Goal: Task Accomplishment & Management: Use online tool/utility

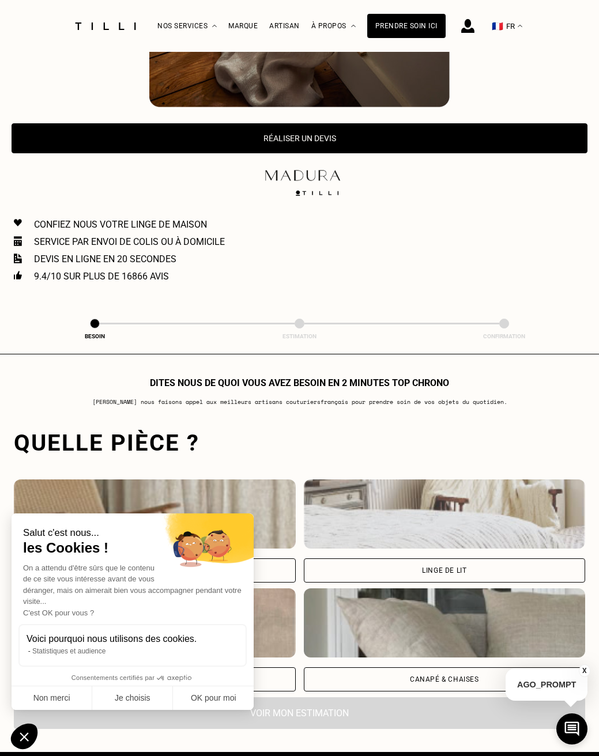
scroll to position [483, 0]
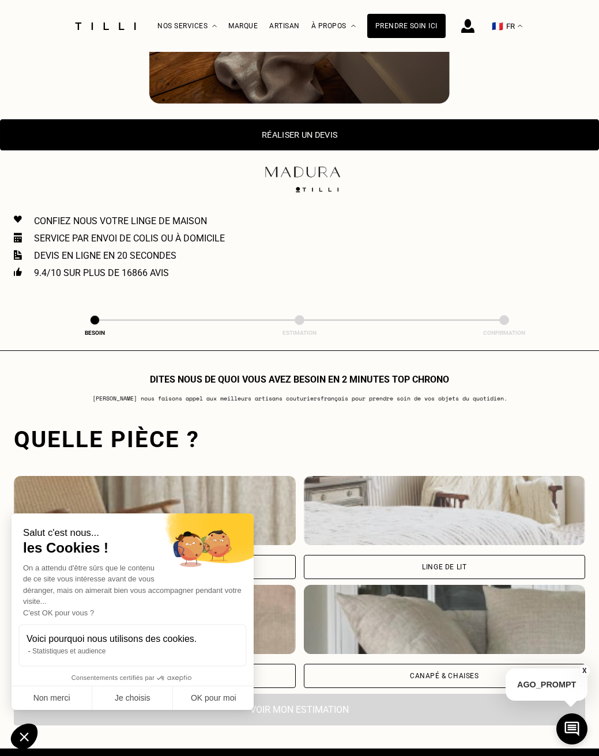
click at [291, 134] on button "Réaliser un devis" at bounding box center [299, 134] width 599 height 31
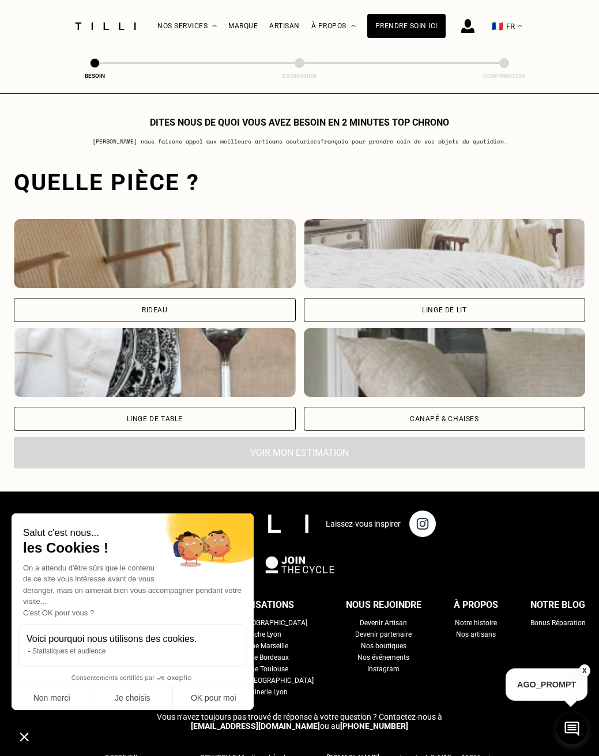
scroll to position [785, 0]
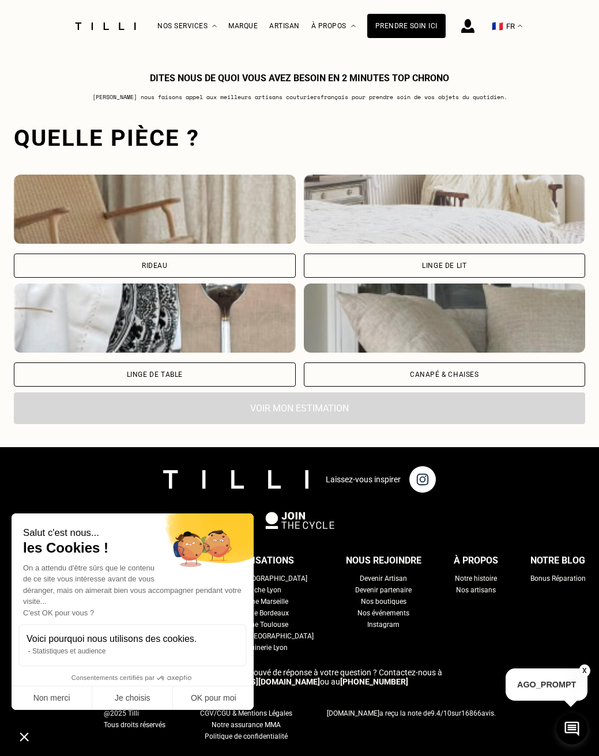
click at [149, 270] on div "Rideau" at bounding box center [155, 266] width 282 height 24
select select "FR"
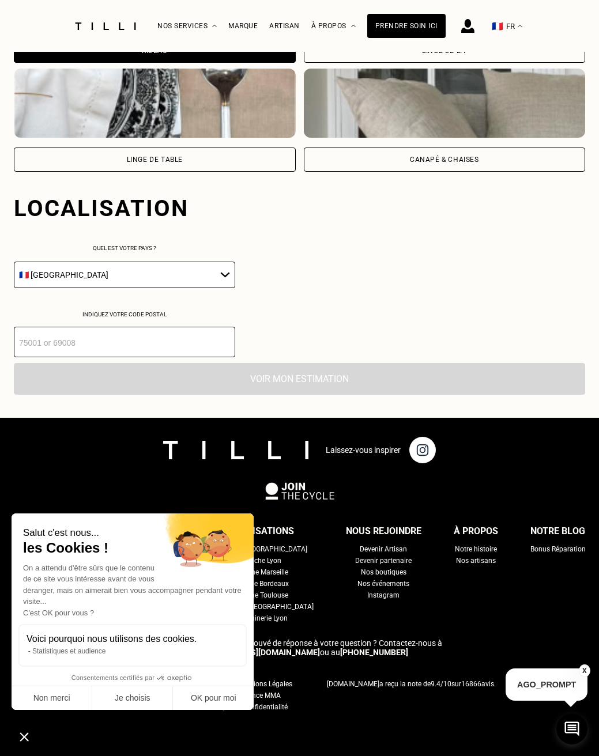
scroll to position [1035, 0]
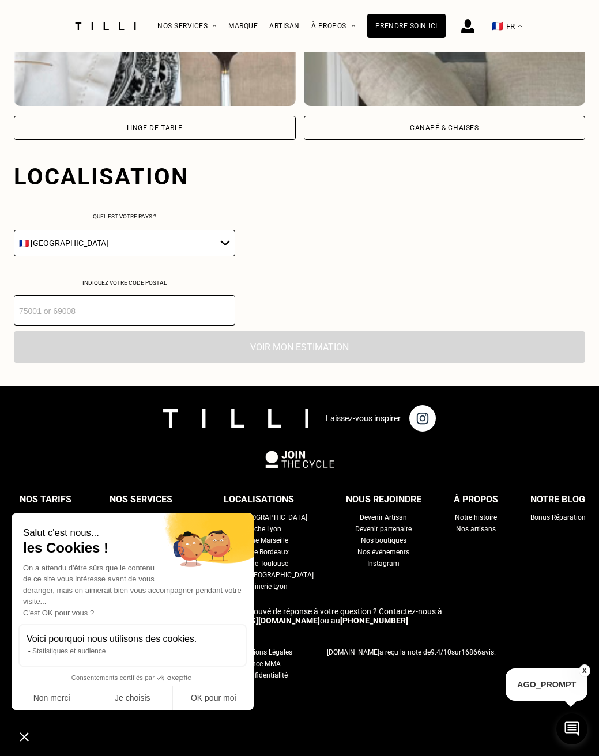
click at [142, 311] on input "number" at bounding box center [124, 310] width 221 height 31
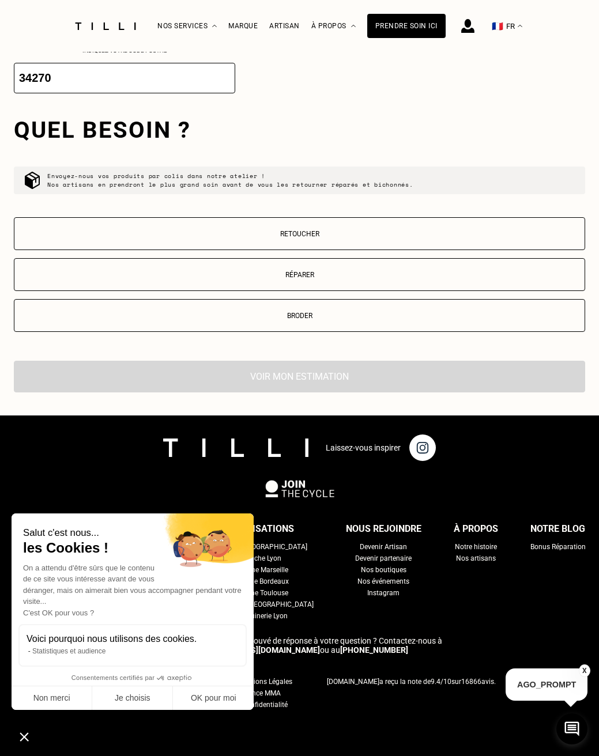
scroll to position [1297, 0]
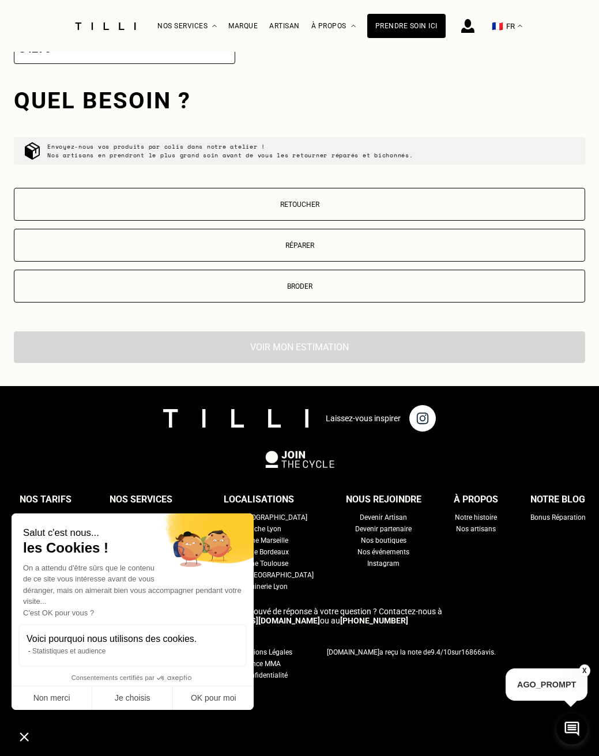
type input "34270"
click at [306, 206] on p "Retoucher" at bounding box center [299, 205] width 559 height 8
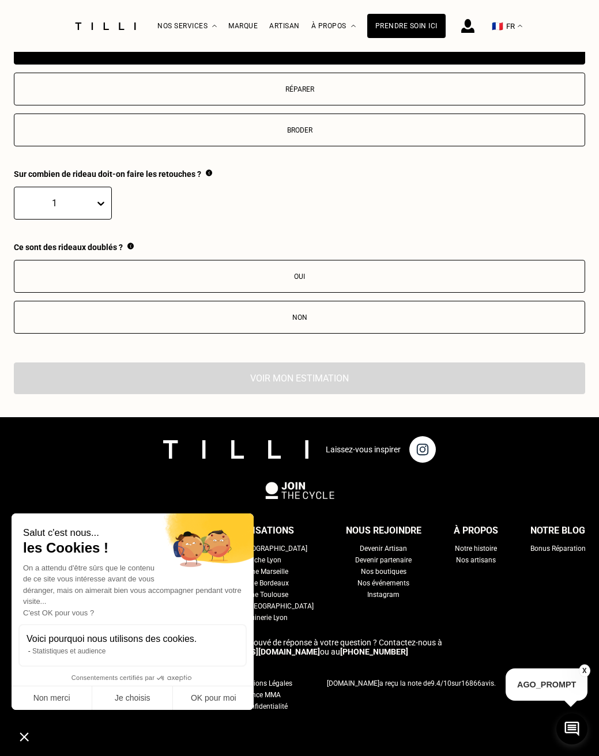
scroll to position [1484, 0]
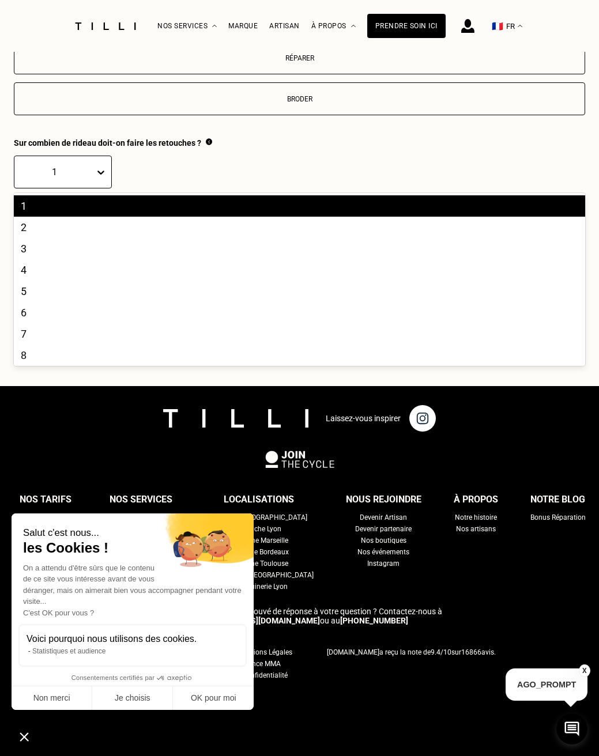
click at [103, 171] on icon at bounding box center [101, 173] width 12 height 12
click at [47, 271] on div "4" at bounding box center [299, 269] width 571 height 21
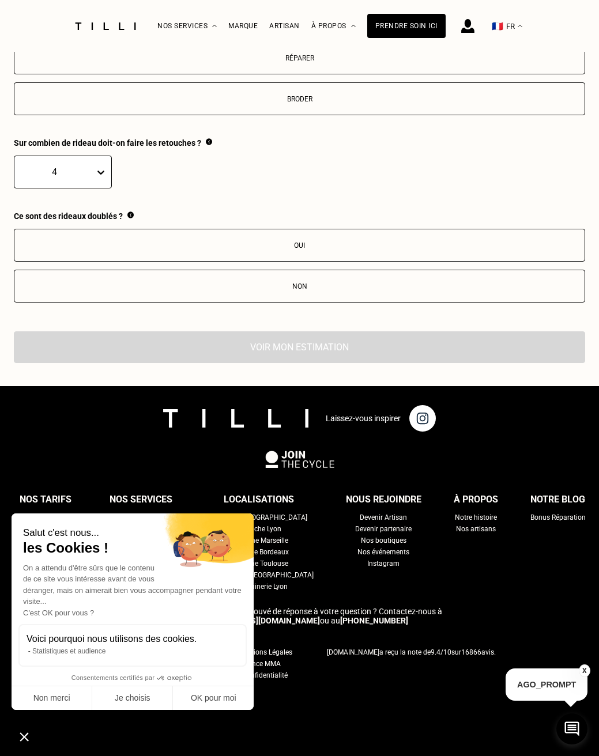
click at [136, 285] on div "Non" at bounding box center [299, 286] width 559 height 8
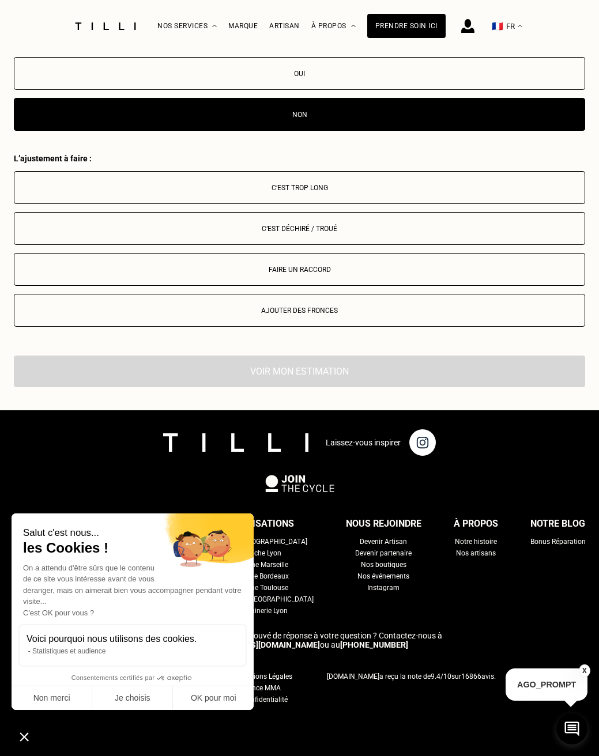
scroll to position [1680, 0]
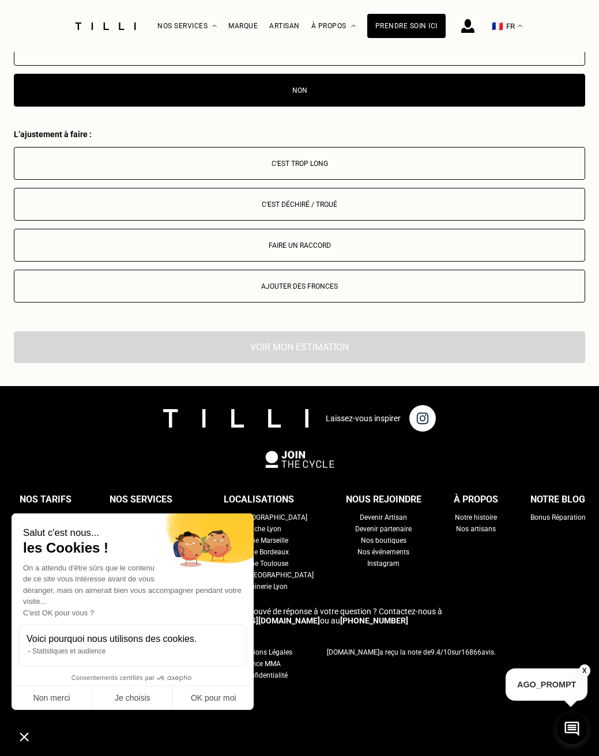
click at [172, 162] on div "C‘est trop long" at bounding box center [299, 164] width 559 height 8
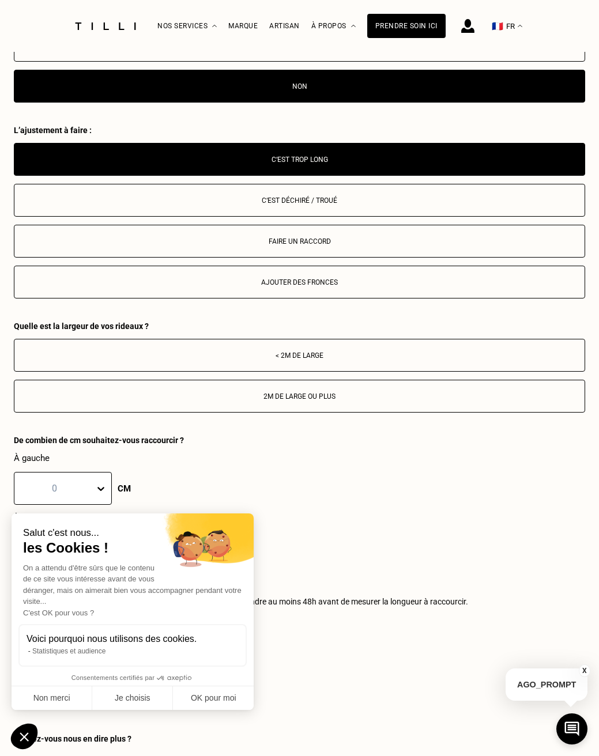
click at [210, 360] on div "< 2m de large" at bounding box center [299, 356] width 559 height 8
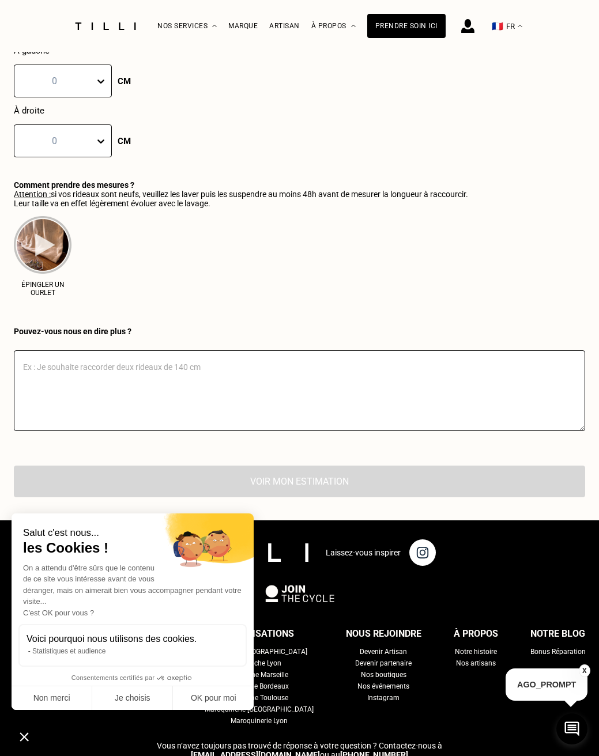
scroll to position [2092, 0]
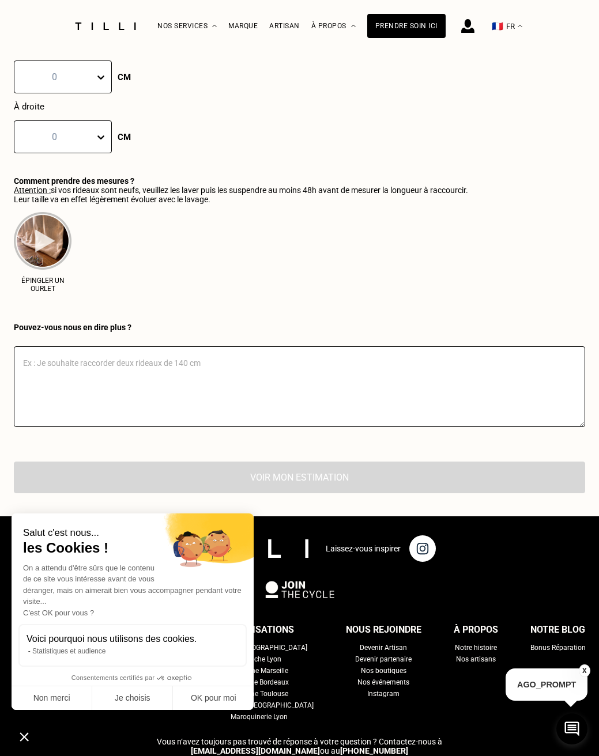
click at [80, 369] on textarea at bounding box center [299, 386] width 571 height 81
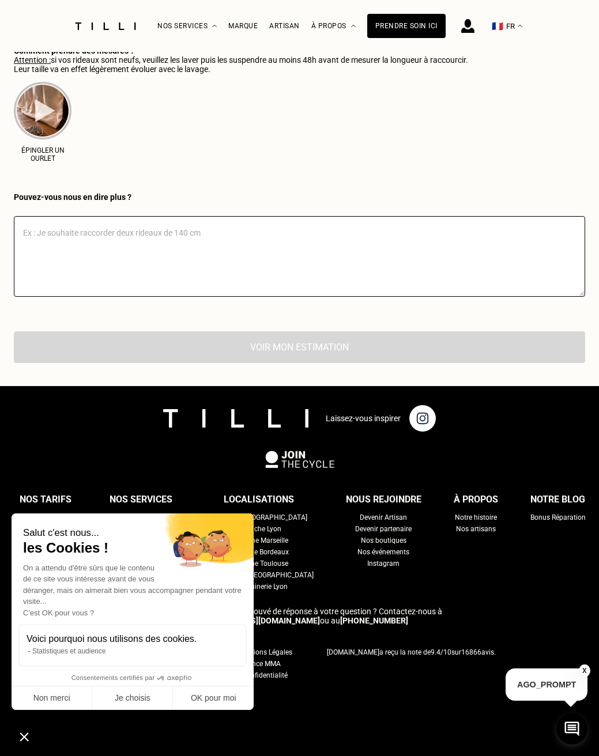
scroll to position [2226, 0]
click at [92, 237] on textarea at bounding box center [299, 256] width 571 height 81
type textarea "Raccourcir le bas de chaque rideau"
click at [266, 349] on div "Voir mon estimation" at bounding box center [299, 347] width 571 height 32
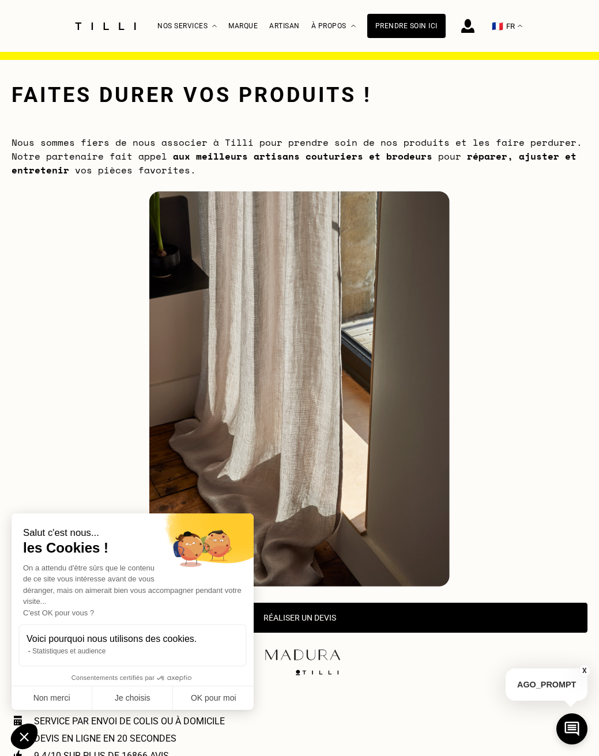
scroll to position [0, 0]
click at [57, 698] on button "Non merci" at bounding box center [52, 699] width 81 height 24
